Goal: Obtain resource: Obtain resource

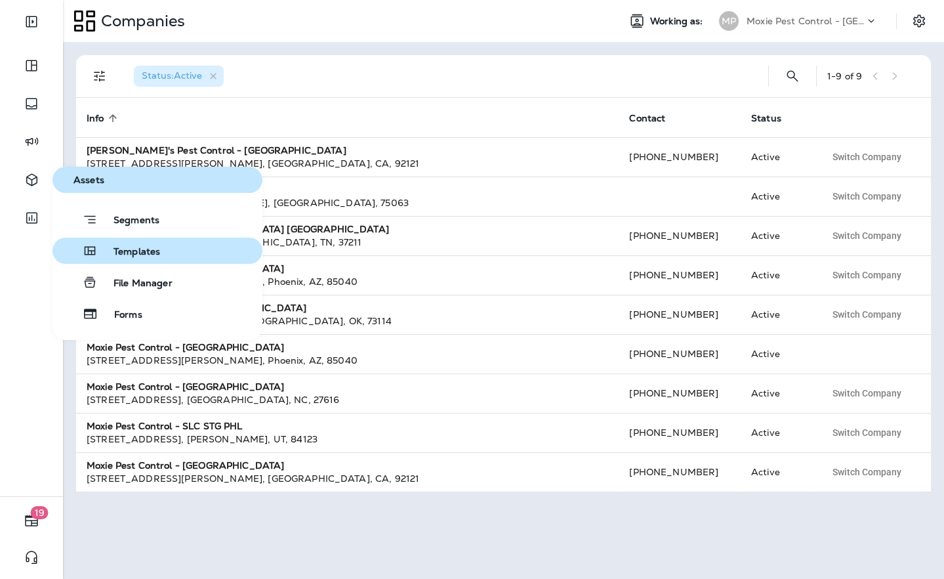
click at [118, 259] on button "Templates" at bounding box center [157, 250] width 210 height 26
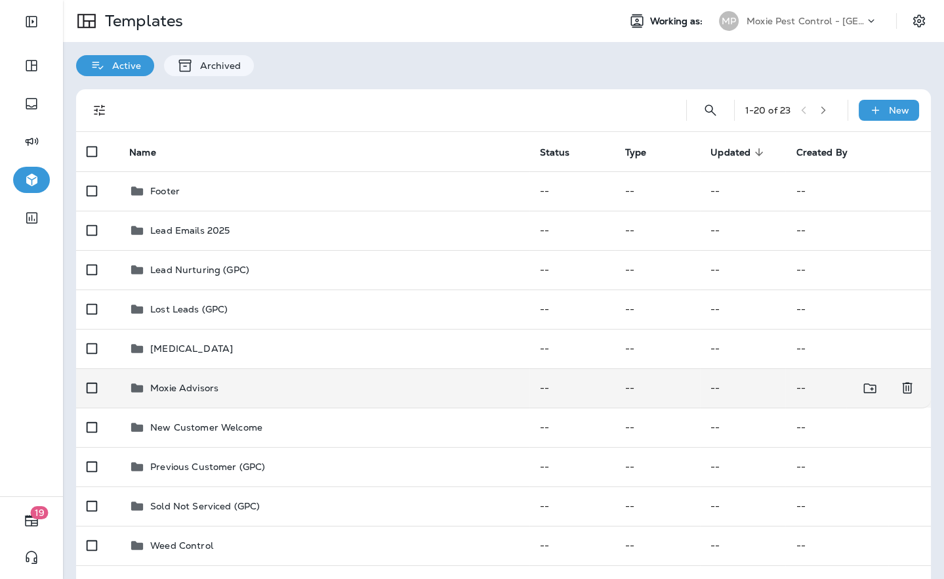
click at [180, 390] on p "Moxie Advisors" at bounding box center [184, 387] width 68 height 10
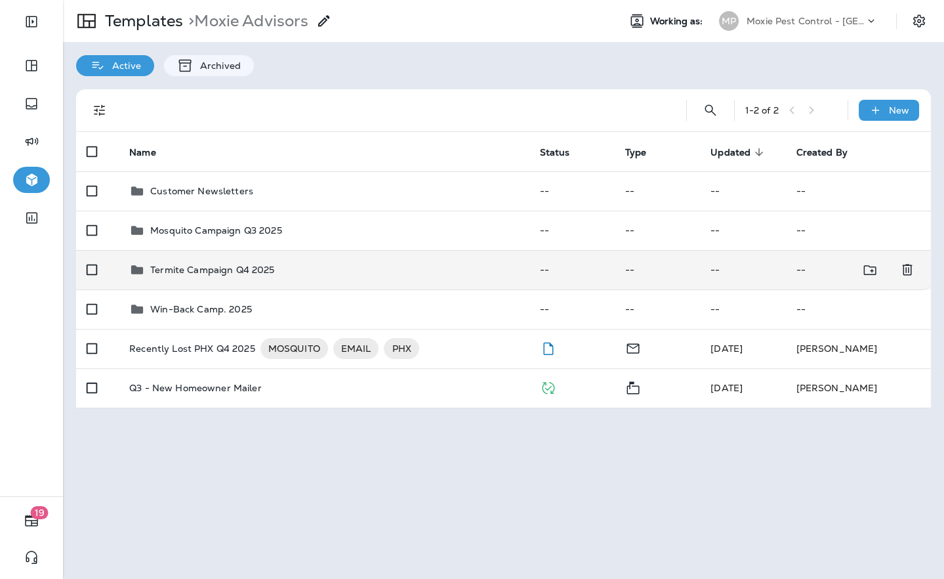
click at [232, 264] on p "Termite Campaign Q4 2025" at bounding box center [212, 269] width 124 height 10
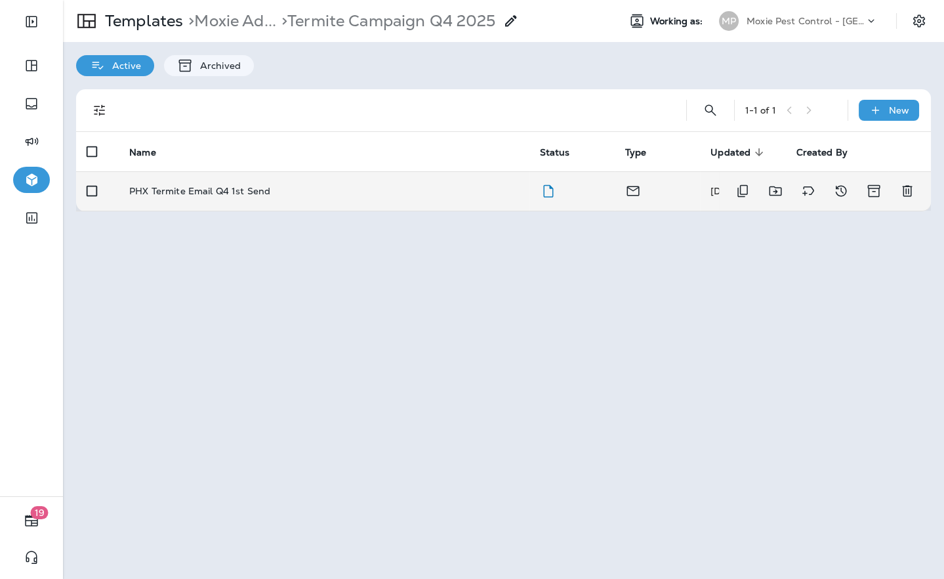
click at [231, 187] on p "PHX Termite Email Q4 1st Send" at bounding box center [199, 191] width 141 height 10
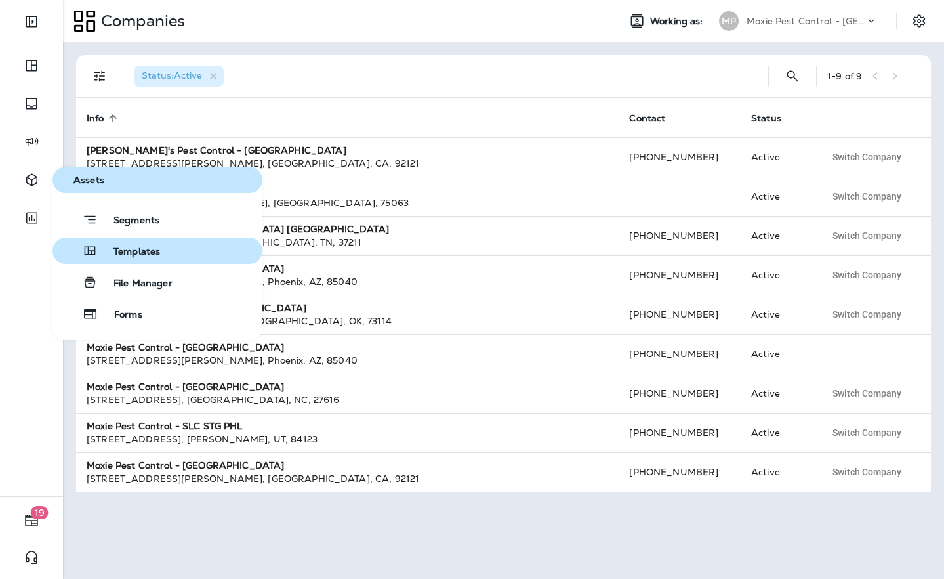
click at [133, 253] on span "Templates" at bounding box center [129, 252] width 62 height 12
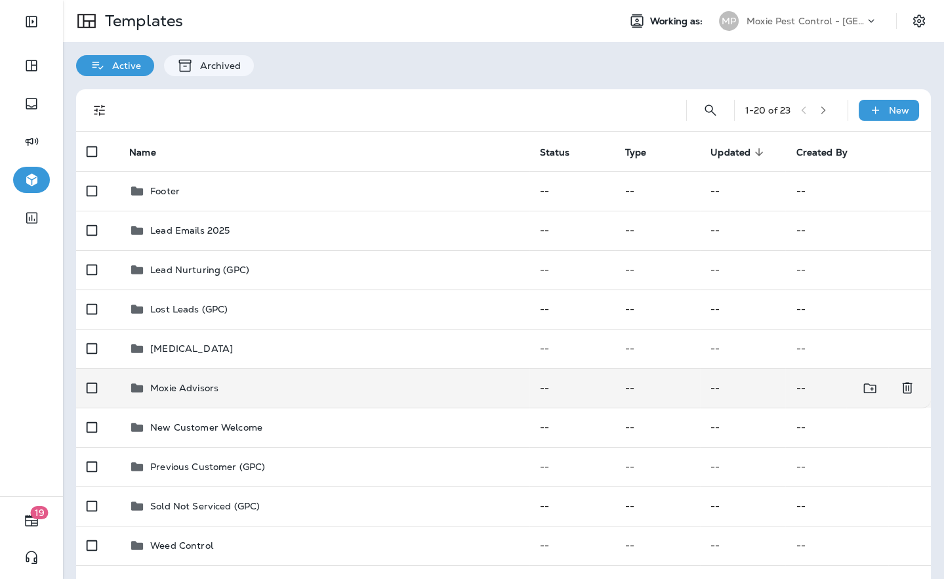
click at [191, 397] on td "Moxie Advisors" at bounding box center [324, 387] width 410 height 39
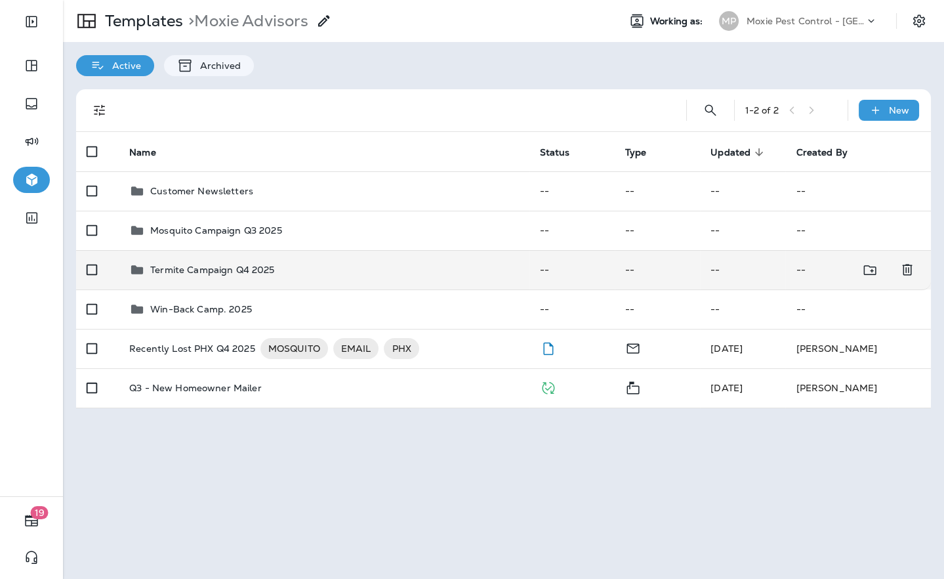
click at [277, 266] on div "Termite Campaign Q4 2025" at bounding box center [323, 270] width 389 height 16
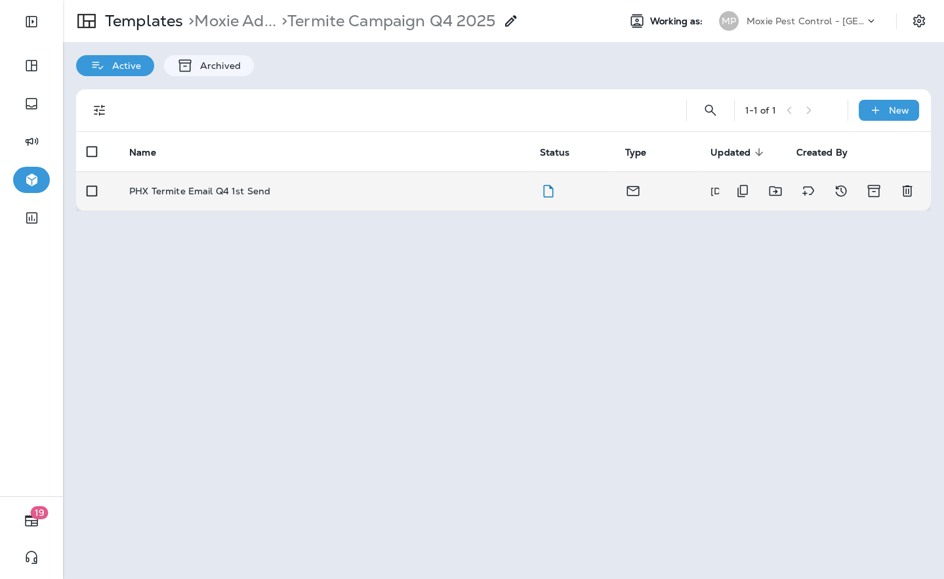
click at [323, 179] on td "PHX Termite Email Q4 1st Send" at bounding box center [324, 190] width 410 height 39
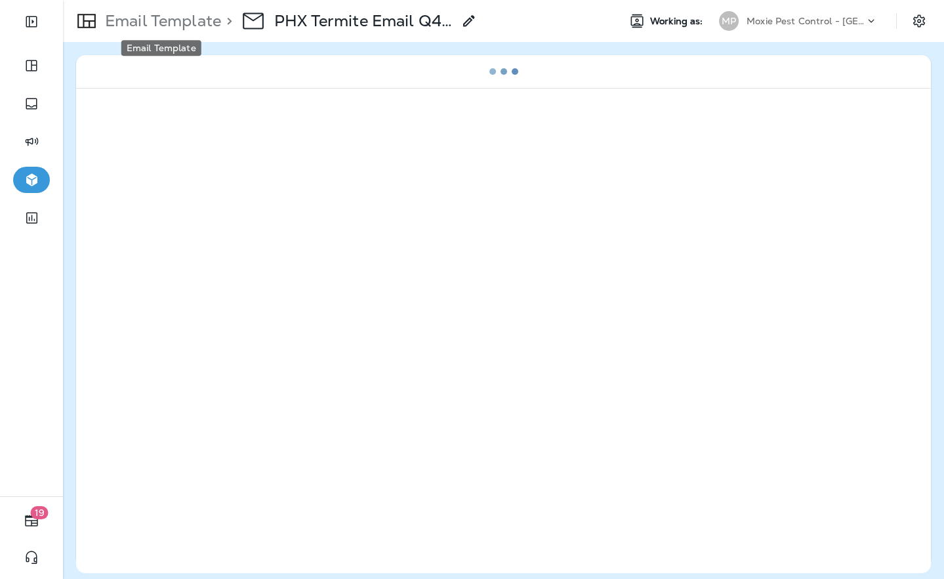
click at [178, 25] on p "Email Template" at bounding box center [160, 21] width 121 height 20
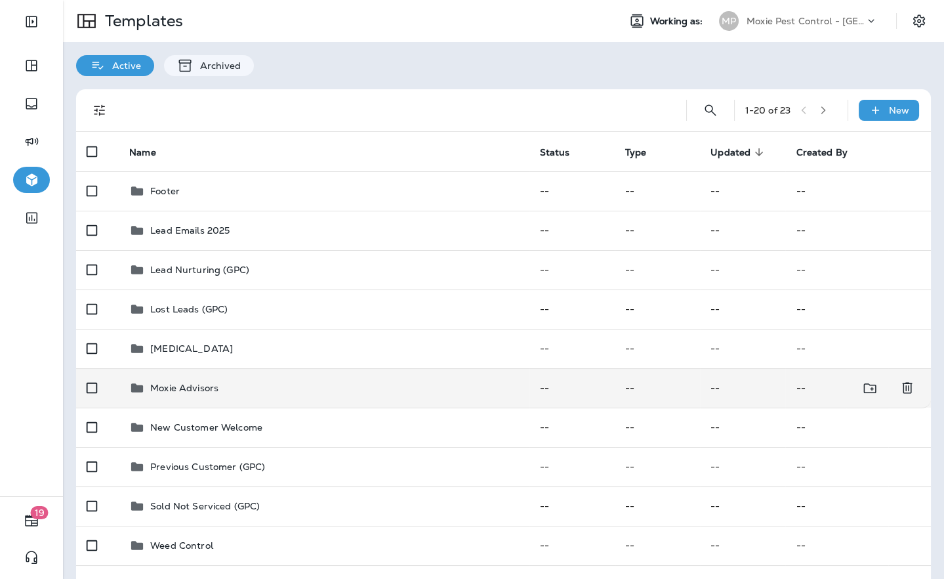
click at [220, 387] on div "Moxie Advisors" at bounding box center [323, 388] width 389 height 16
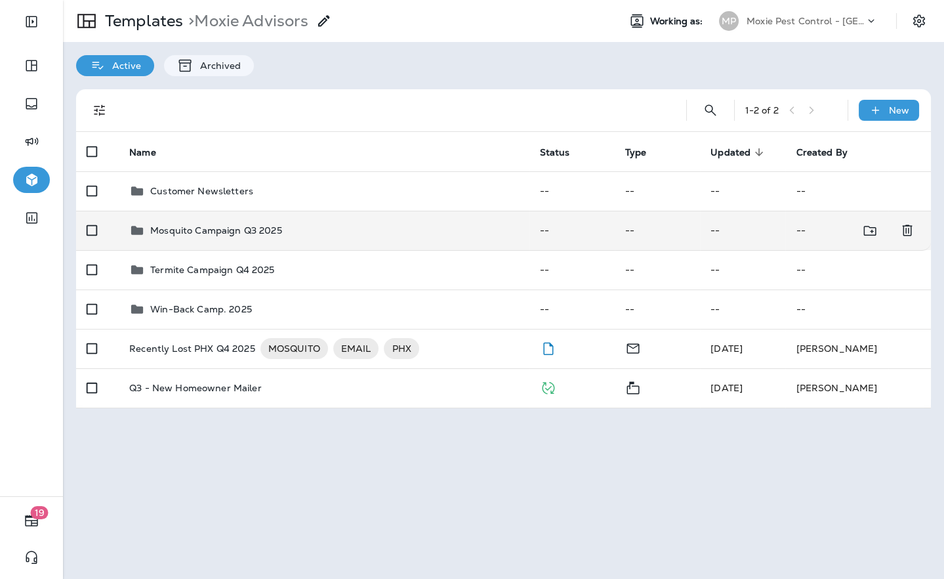
click at [243, 234] on p "Mosquito Campaign Q3 2025" at bounding box center [216, 230] width 132 height 10
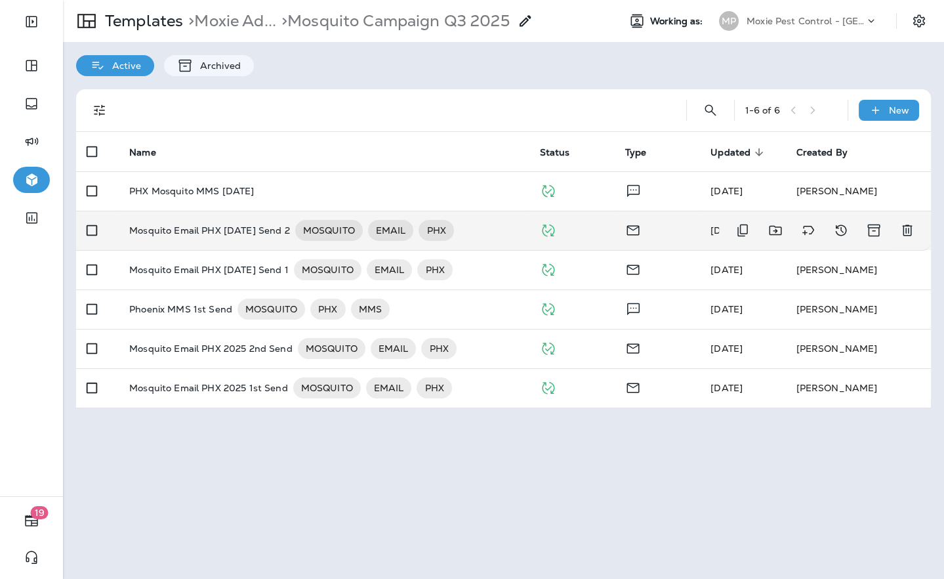
click at [256, 229] on p "Mosquito Email PHX [DATE] Send 2" at bounding box center [209, 230] width 160 height 21
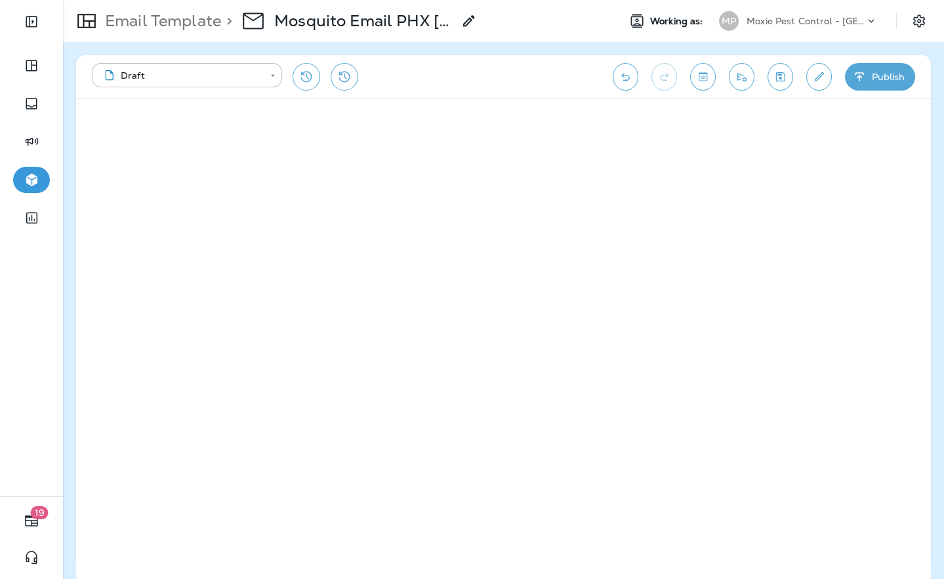
click at [752, 29] on div "Moxie Pest Control - [GEOGRAPHIC_DATA]" at bounding box center [805, 21] width 118 height 20
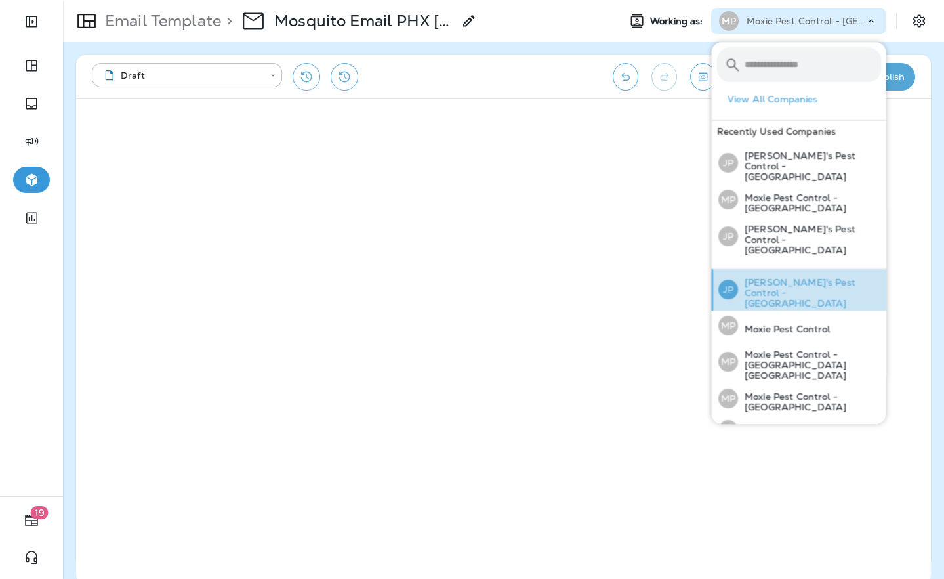
click at [744, 277] on p "[PERSON_NAME]'s Pest Control - [GEOGRAPHIC_DATA]" at bounding box center [808, 292] width 143 height 31
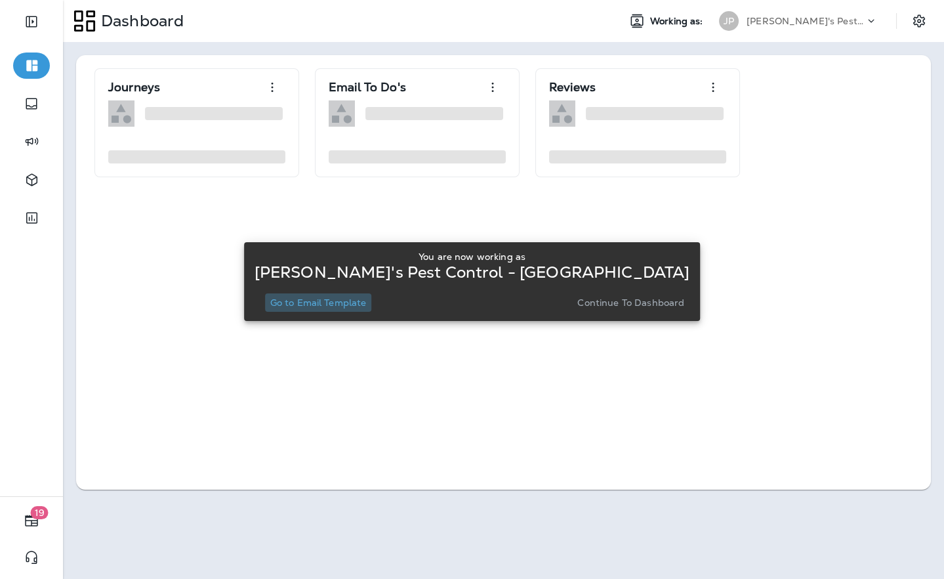
click at [367, 298] on p "Go to Email Template" at bounding box center [318, 302] width 96 height 10
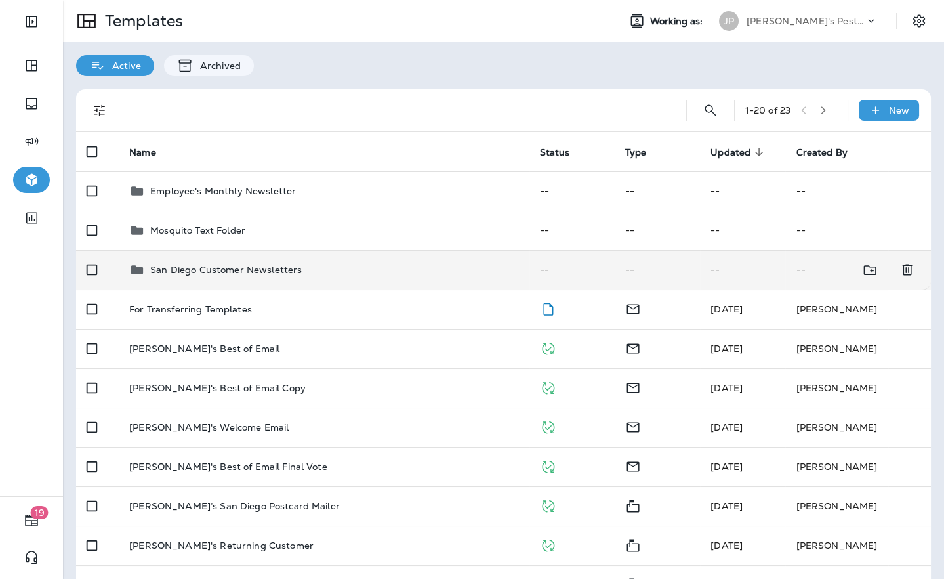
click at [241, 265] on p "San Diego Customer Newsletters" at bounding box center [226, 269] width 152 height 10
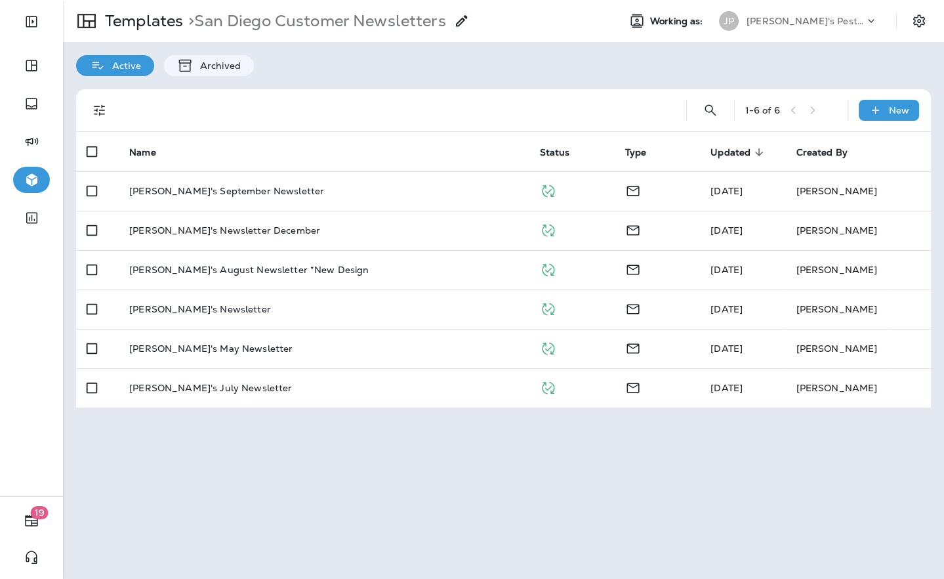
click at [241, 265] on p "[PERSON_NAME]'s August Newsletter *New Design" at bounding box center [248, 269] width 239 height 10
